Goal: Complete application form

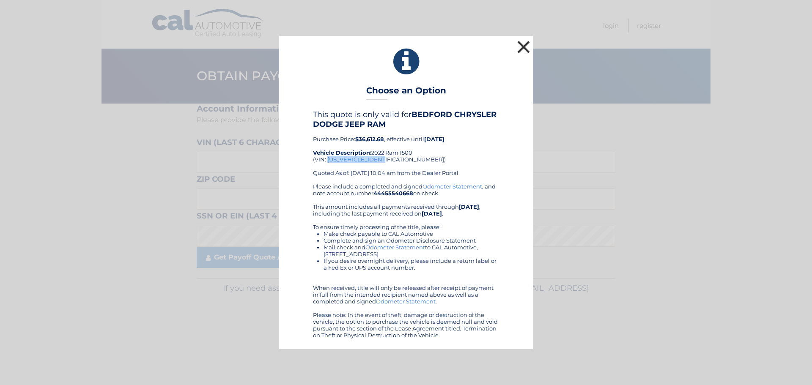
click at [525, 49] on button "×" at bounding box center [523, 46] width 17 height 17
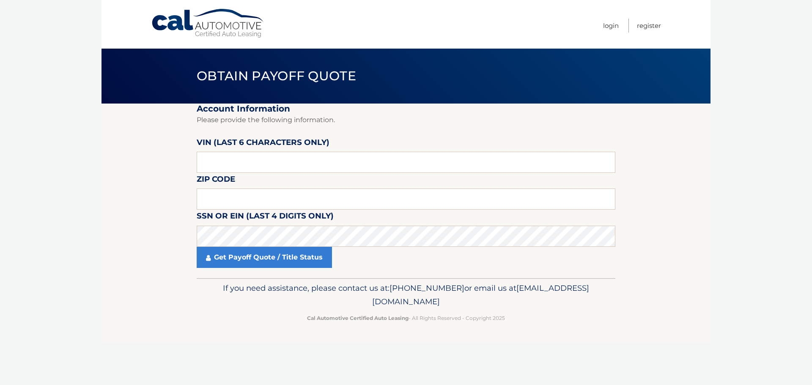
click at [224, 28] on link "Cal Automotive" at bounding box center [208, 23] width 114 height 30
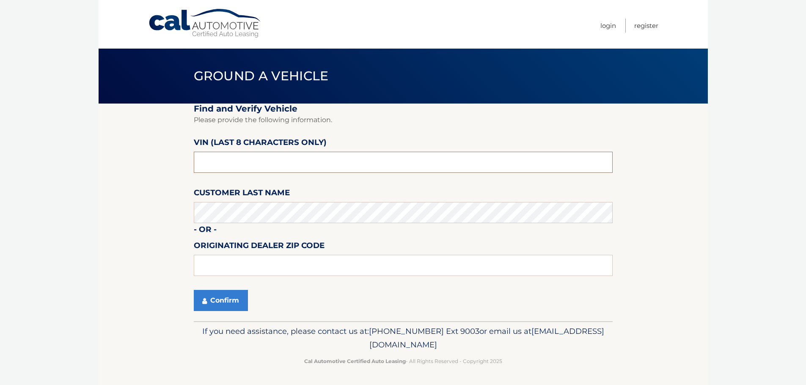
click at [240, 159] on input "text" at bounding box center [403, 162] width 419 height 21
type input "ND538589"
click at [218, 304] on button "Confirm" at bounding box center [221, 300] width 54 height 21
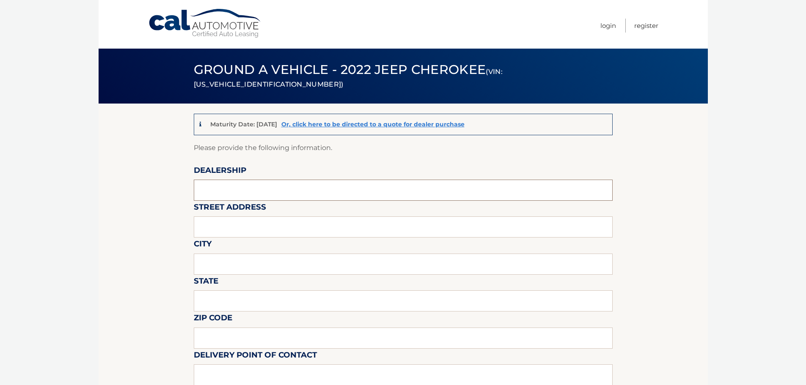
click at [229, 185] on input "text" at bounding box center [403, 190] width 419 height 21
type input "BEDFORD CDJR"
type input "531 N BEDFORD RD"
type input "BEDFORD HILLS"
type input "NY"
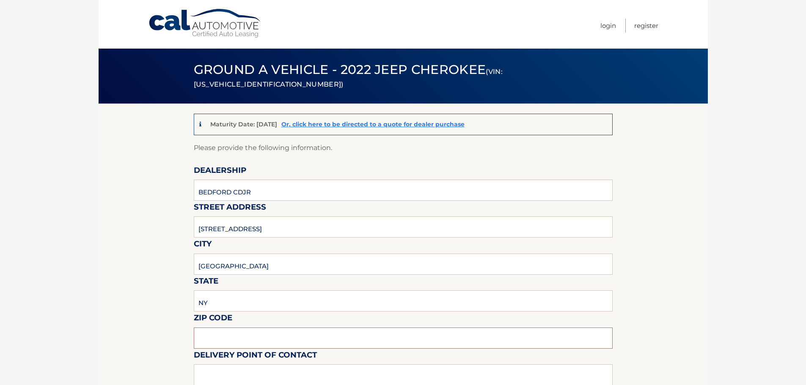
type input "10507"
type input "FRANK MONTELEONE"
type input "9142224100"
type input "FRANK@BEDFORDJEEP.COM"
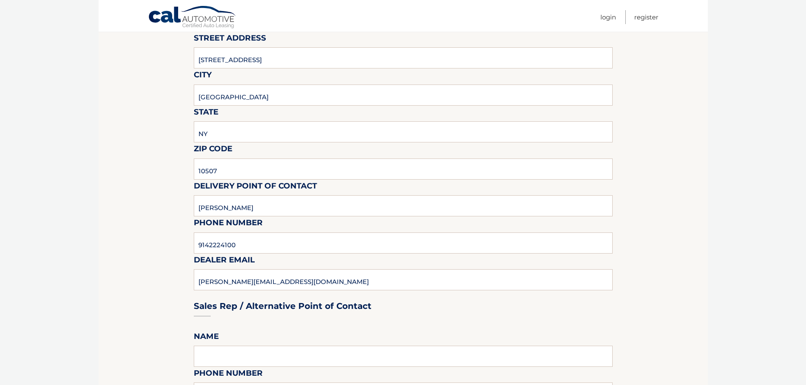
scroll to position [211, 0]
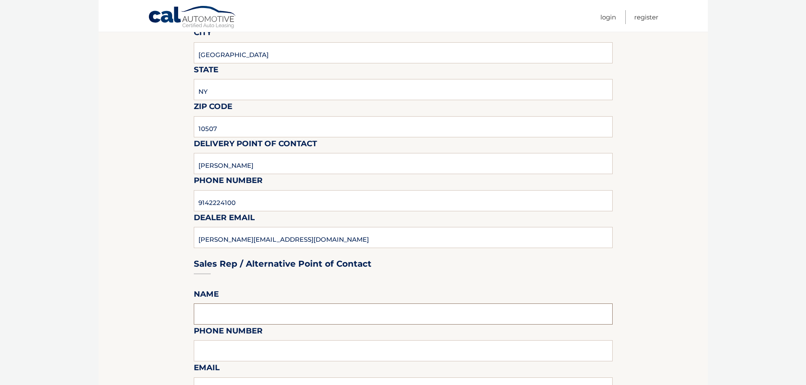
click at [205, 316] on input "text" at bounding box center [403, 314] width 419 height 21
type input "JASON VALLONI"
click at [211, 356] on input "text" at bounding box center [403, 350] width 419 height 21
type input "9142224100"
click at [159, 349] on section "Maturity Date: 10/18/2025 Or, click here to be directed to a quote for dealer p…" at bounding box center [403, 355] width 609 height 927
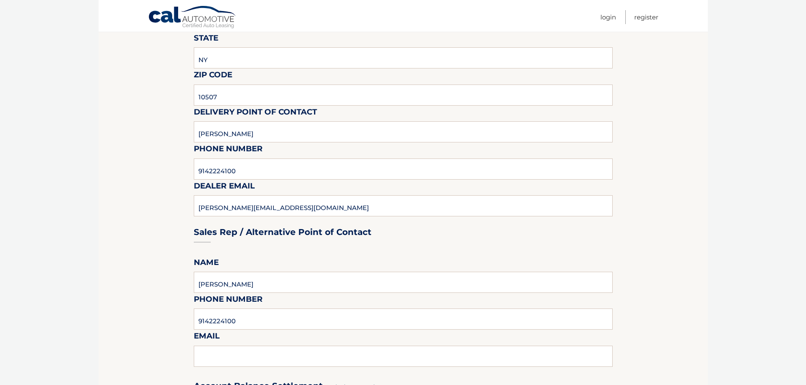
scroll to position [296, 0]
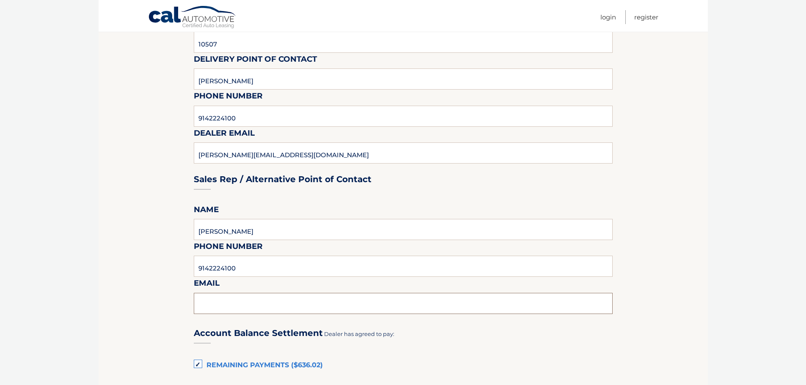
click at [212, 299] on input "text" at bounding box center [403, 303] width 419 height 21
type input "JASON@BEDFORDJEEP.COM"
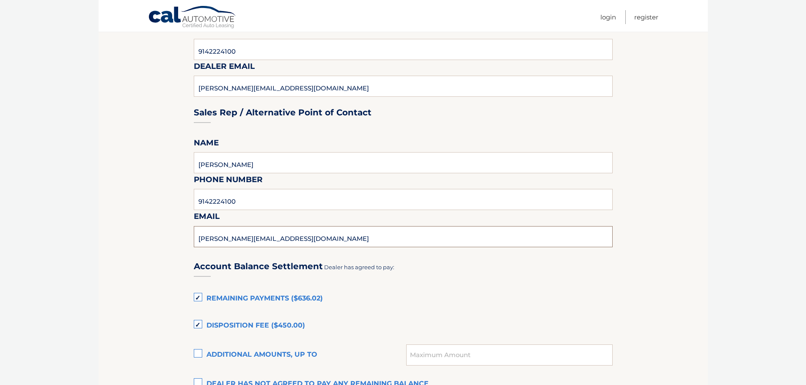
scroll to position [423, 0]
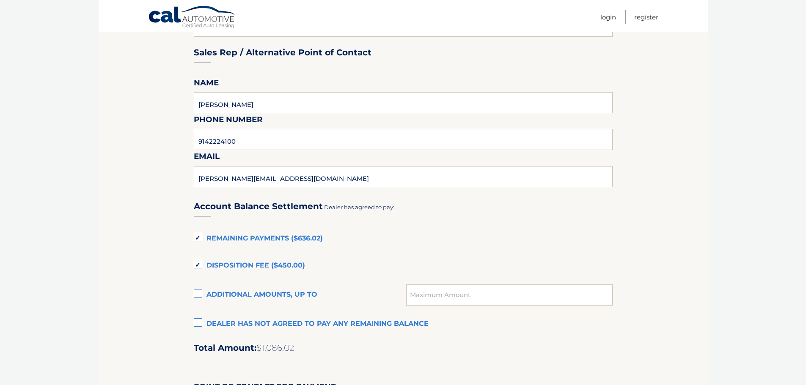
click at [195, 326] on label "Dealer has not agreed to pay any remaining balance" at bounding box center [403, 324] width 419 height 17
click at [0, 0] on input "Dealer has not agreed to pay any remaining balance" at bounding box center [0, 0] width 0 height 0
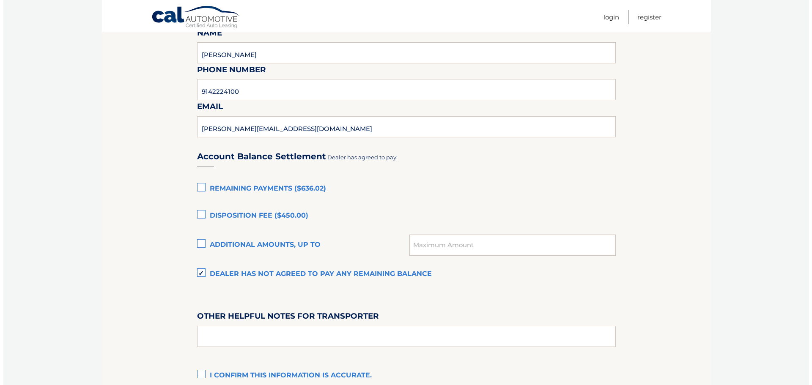
scroll to position [550, 0]
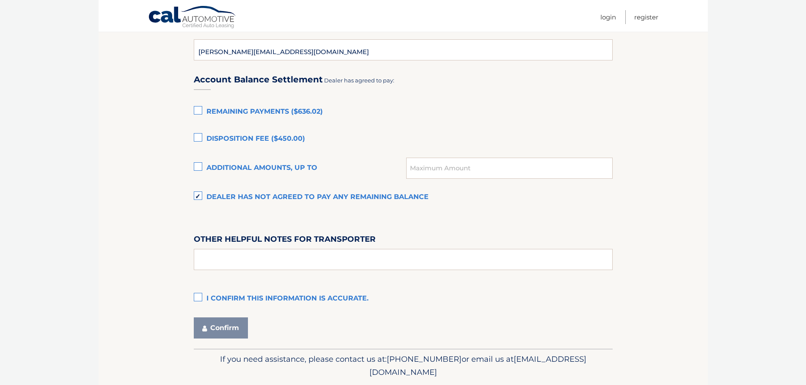
drag, startPoint x: 195, startPoint y: 294, endPoint x: 219, endPoint y: 321, distance: 36.2
click at [195, 294] on label "I confirm this information is accurate." at bounding box center [403, 299] width 419 height 17
click at [0, 0] on input "I confirm this information is accurate." at bounding box center [0, 0] width 0 height 0
drag, startPoint x: 221, startPoint y: 334, endPoint x: 205, endPoint y: 344, distance: 19.0
click at [221, 333] on button "Confirm" at bounding box center [221, 328] width 54 height 21
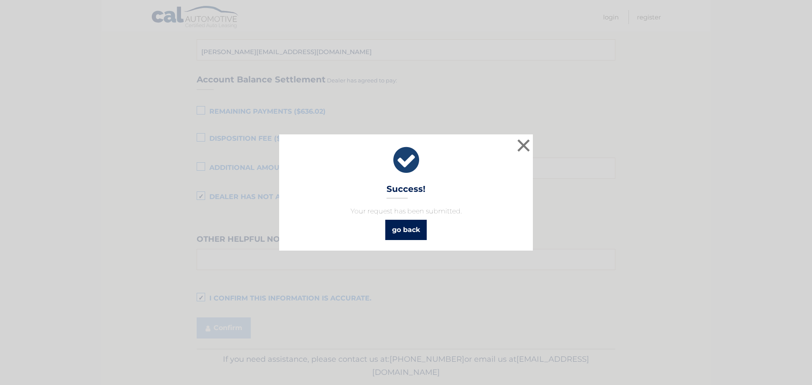
click at [393, 228] on link "go back" at bounding box center [405, 230] width 41 height 20
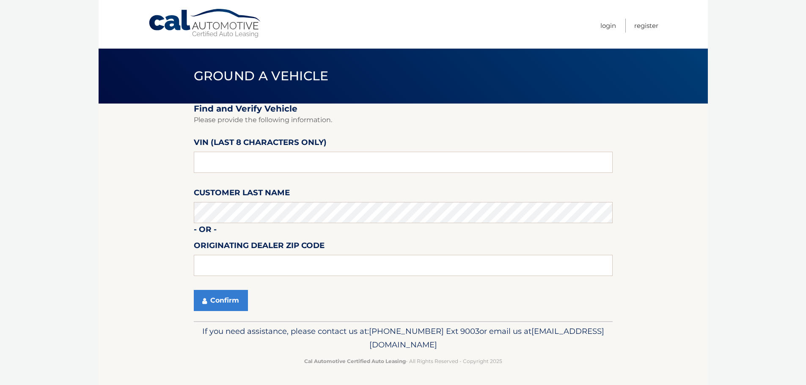
drag, startPoint x: 178, startPoint y: 28, endPoint x: 172, endPoint y: 37, distance: 10.7
click at [178, 28] on link "Cal Automotive" at bounding box center [205, 23] width 114 height 30
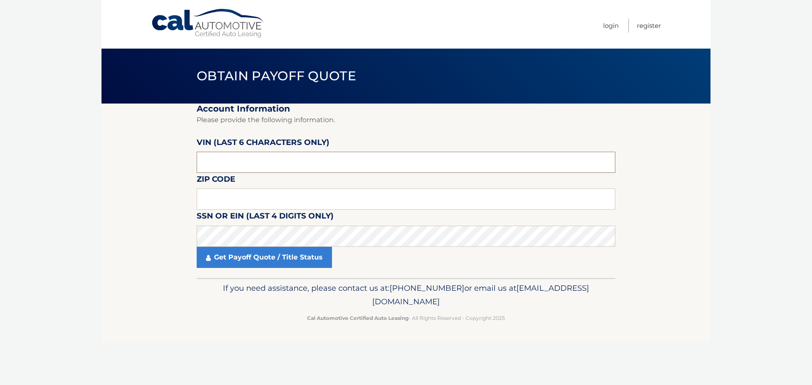
drag, startPoint x: 234, startPoint y: 162, endPoint x: 171, endPoint y: 162, distance: 62.6
click at [171, 162] on section "Account Information Please provide the following information. [PERSON_NAME] (la…" at bounding box center [406, 191] width 609 height 175
type input "804613"
click at [230, 200] on input "text" at bounding box center [406, 199] width 419 height 21
type input "10504"
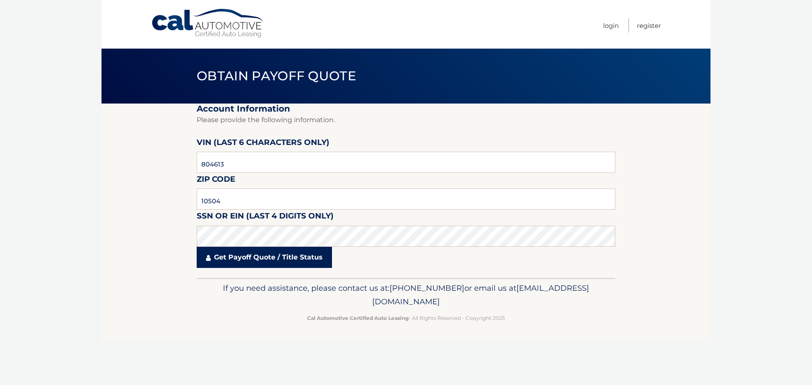
click at [252, 252] on link "Get Payoff Quote / Title Status" at bounding box center [264, 257] width 135 height 21
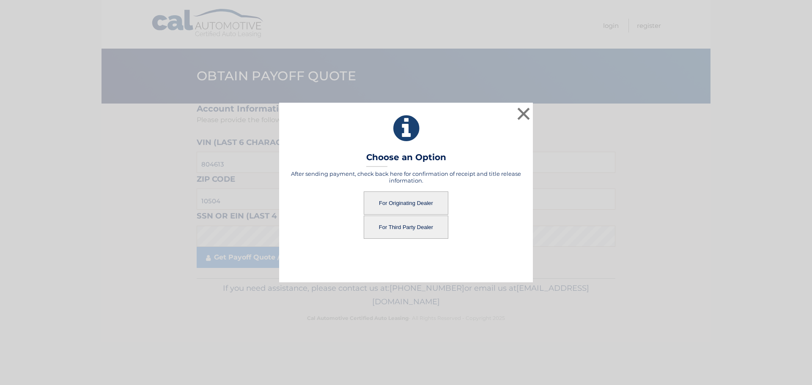
click at [411, 203] on button "For Originating Dealer" at bounding box center [406, 203] width 85 height 23
click at [402, 203] on button "For Originating Dealer" at bounding box center [406, 203] width 85 height 23
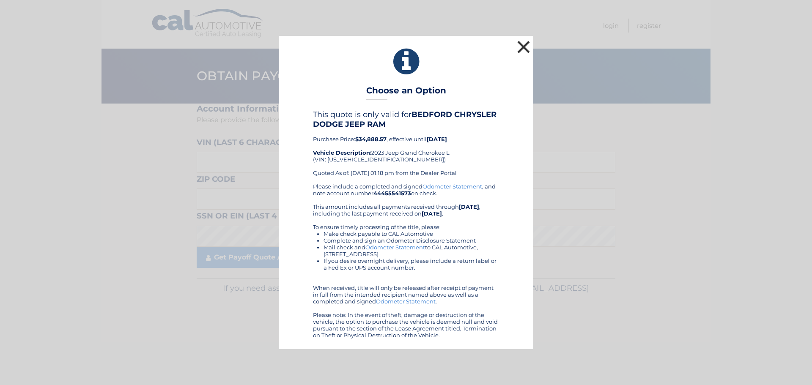
click at [528, 48] on button "×" at bounding box center [523, 46] width 17 height 17
